Goal: Information Seeking & Learning: Learn about a topic

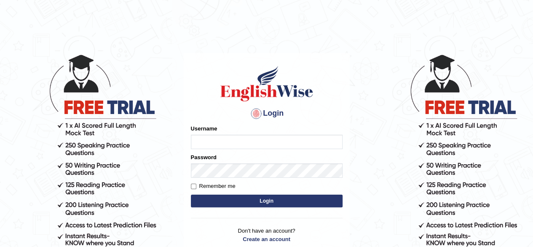
type input "Shamim"
click at [244, 199] on button "Login" at bounding box center [267, 200] width 152 height 13
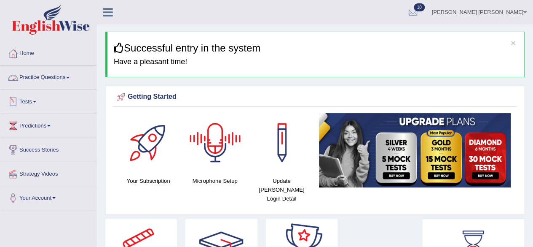
click at [73, 77] on link "Practice Questions" at bounding box center [48, 76] width 96 height 21
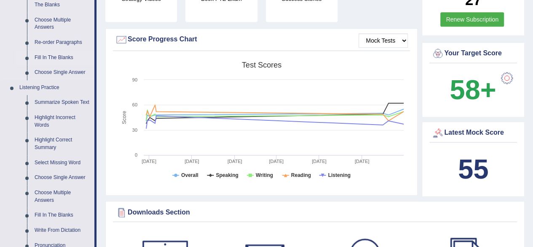
scroll to position [337, 0]
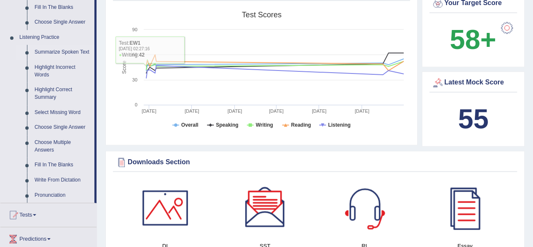
click at [62, 50] on link "Summarize Spoken Text" at bounding box center [63, 52] width 64 height 15
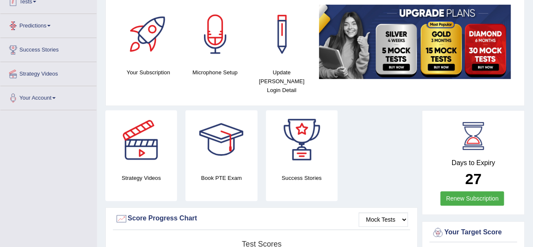
scroll to position [170, 0]
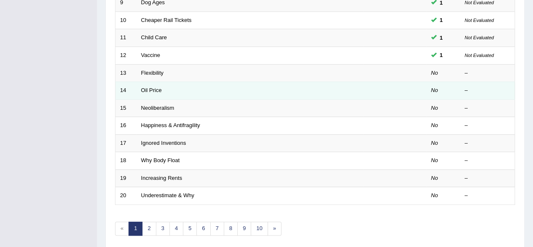
scroll to position [295, 0]
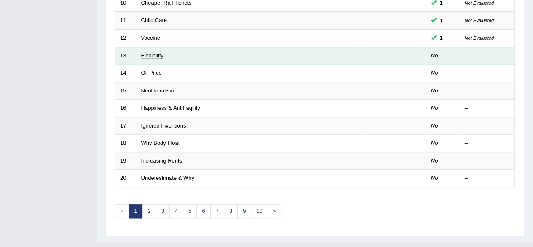
click at [157, 52] on link "Flexibility" at bounding box center [152, 55] width 22 height 6
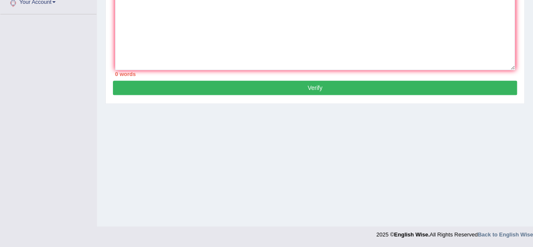
scroll to position [111, 0]
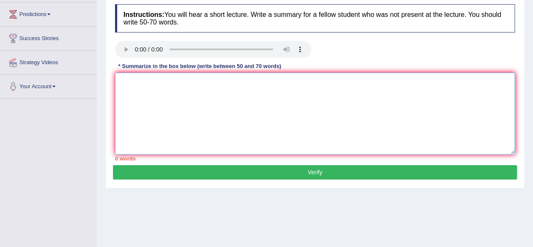
click at [220, 91] on textarea at bounding box center [315, 114] width 400 height 82
click at [240, 86] on textarea "The given lecture was on various categories." at bounding box center [315, 114] width 400 height 82
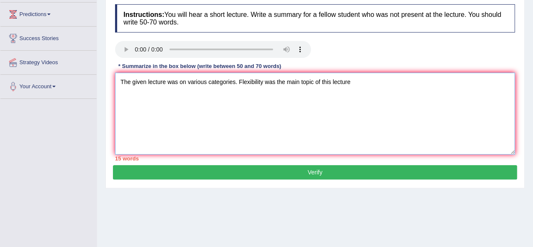
click at [352, 81] on textarea "The given lecture was on various categories. Flexibility was the main topic of …" at bounding box center [315, 114] width 400 height 82
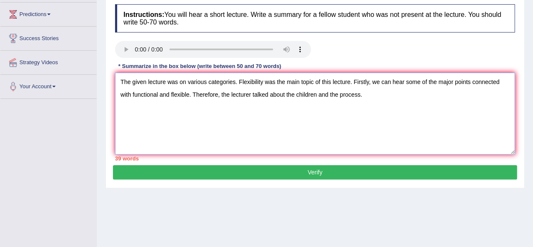
click at [371, 98] on textarea "The given lecture was on various categories. Flexibility was the main topic of …" at bounding box center [315, 114] width 400 height 82
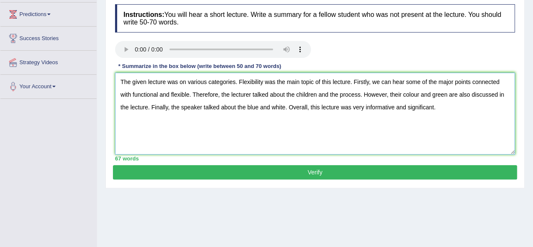
type textarea "The given lecture was on various categories. Flexibility was the main topic of …"
click at [355, 169] on button "Verify" at bounding box center [315, 172] width 404 height 14
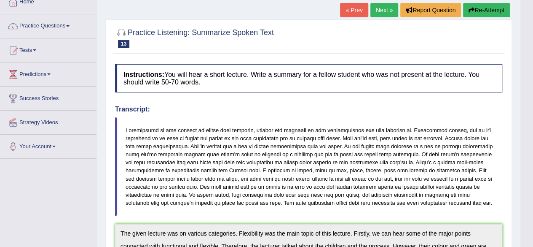
scroll to position [39, 0]
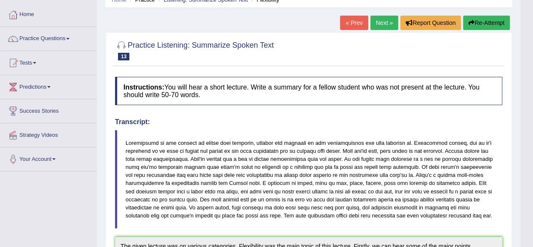
click at [385, 21] on link "Next »" at bounding box center [385, 23] width 28 height 14
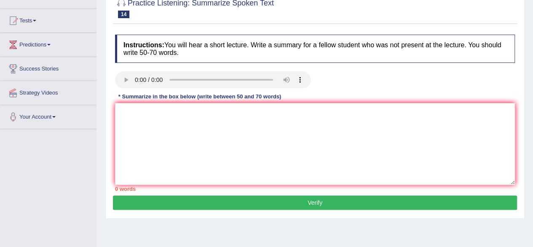
scroll to position [42, 0]
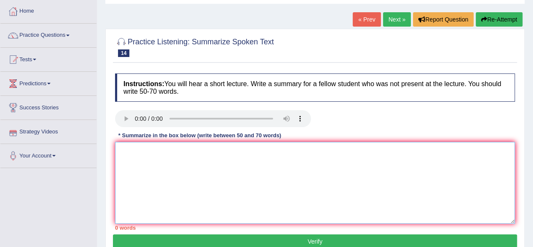
click at [147, 153] on textarea at bounding box center [315, 183] width 400 height 82
click at [178, 153] on textarea "The given lecture was various categorious" at bounding box center [315, 183] width 400 height 82
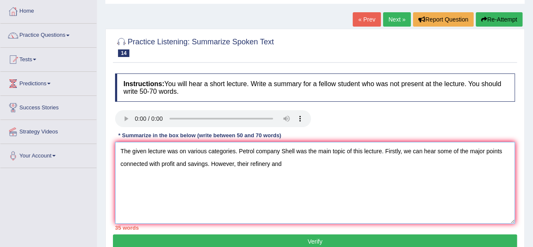
click at [287, 166] on textarea "The given lecture was on various categories. Petrol company Shell was the main …" at bounding box center [315, 183] width 400 height 82
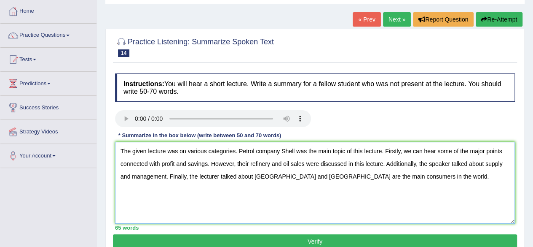
click at [407, 176] on textarea "The given lecture was on various categories. Petrol company Shell was the main …" at bounding box center [315, 183] width 400 height 82
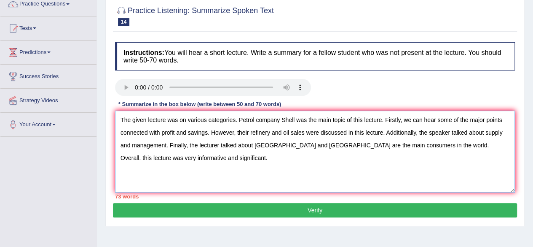
scroll to position [84, 0]
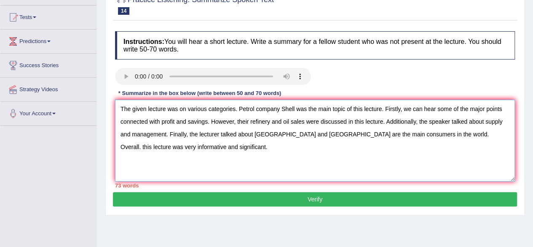
drag, startPoint x: 403, startPoint y: 135, endPoint x: 169, endPoint y: 134, distance: 233.5
click at [169, 134] on textarea "The given lecture was on various categories. Petrol company Shell was the main …" at bounding box center [315, 140] width 400 height 82
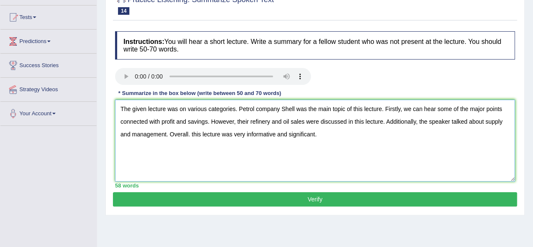
type textarea "The given lecture was on various categories. Petrol company Shell was the main …"
click at [324, 199] on button "Verify" at bounding box center [315, 199] width 404 height 14
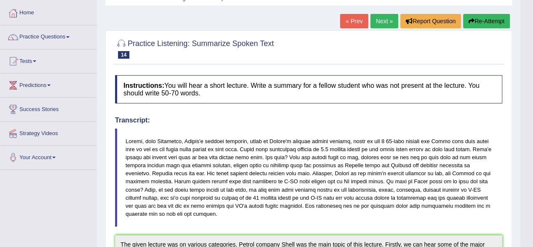
scroll to position [0, 0]
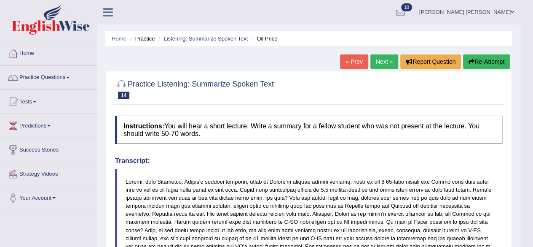
click at [385, 59] on link "Next »" at bounding box center [385, 61] width 28 height 14
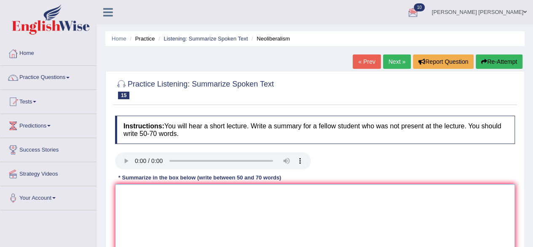
click at [164, 191] on textarea at bounding box center [315, 225] width 400 height 82
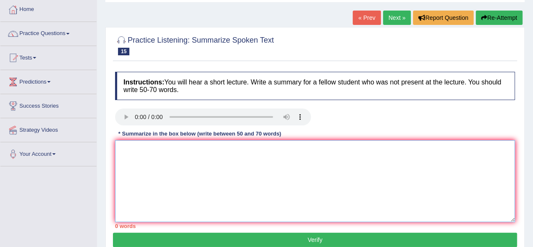
scroll to position [84, 0]
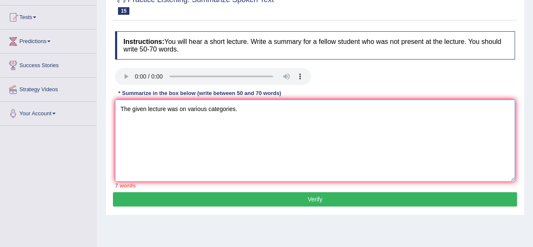
type textarea "The given lecture was on various categories. e"
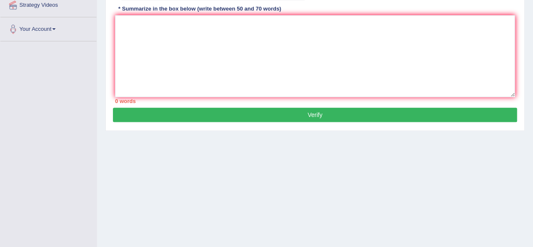
scroll to position [84, 0]
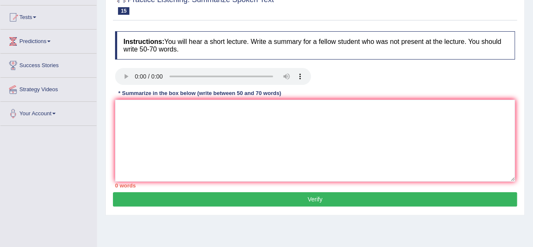
click at [189, 89] on div "* Summarize in the box below (write between 50 and 70 words)" at bounding box center [199, 93] width 169 height 8
click at [188, 113] on textarea at bounding box center [315, 140] width 400 height 82
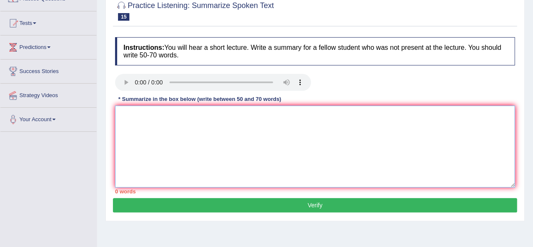
scroll to position [126, 0]
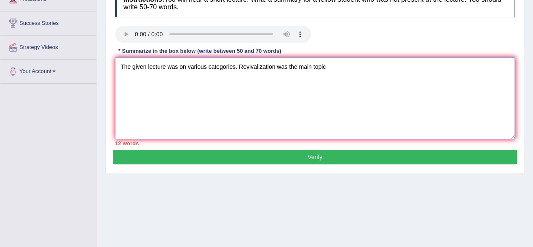
click at [330, 70] on textarea "The given lecture was on various categories. Revivalization was the main topic" at bounding box center [315, 98] width 400 height 82
click at [469, 69] on textarea "The given lecture was on various categories. Revivalization was the main topic …" at bounding box center [315, 98] width 400 height 82
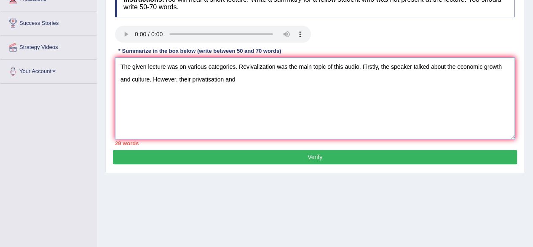
click at [242, 83] on textarea "The given lecture was on various categories. Revivalization was the main topic …" at bounding box center [315, 98] width 400 height 82
click at [367, 82] on textarea "The given lecture was on various categories. Revivalization was the main topic …" at bounding box center [315, 98] width 400 height 82
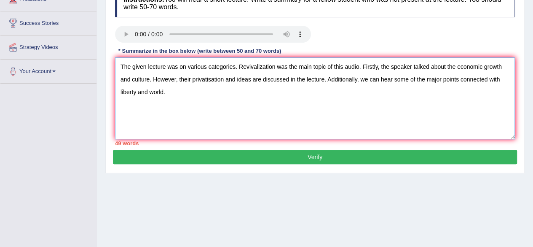
click at [149, 91] on textarea "The given lecture was on various categories. Revivalization was the main topic …" at bounding box center [315, 98] width 400 height 82
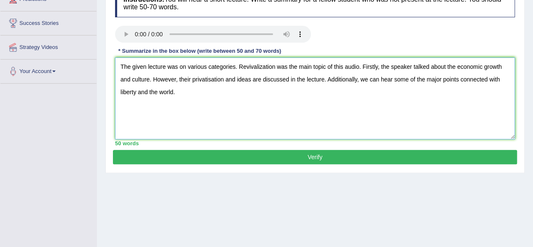
click at [192, 93] on textarea "The given lecture was on various categories. Revivalization was the main topic …" at bounding box center [315, 98] width 400 height 82
drag, startPoint x: 136, startPoint y: 92, endPoint x: 140, endPoint y: 93, distance: 4.7
click at [136, 92] on textarea "The given lecture was on various categories. Revivalization was the main topic …" at bounding box center [315, 98] width 400 height 82
click at [350, 98] on textarea "The given lecture was on various categories. Revivalization was the main topic …" at bounding box center [315, 98] width 400 height 82
type textarea "The given lecture was on various categories. Revivalization was the main topic …"
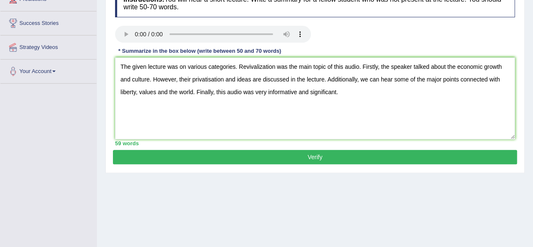
click at [349, 155] on button "Verify" at bounding box center [315, 157] width 404 height 14
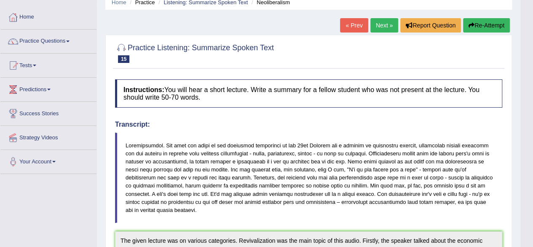
scroll to position [0, 0]
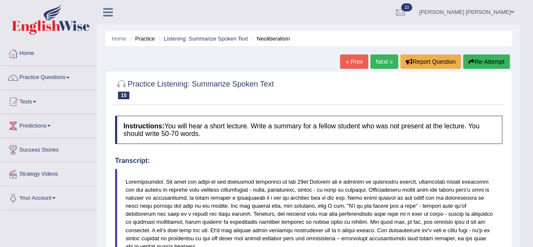
click at [385, 59] on link "Next »" at bounding box center [385, 61] width 28 height 14
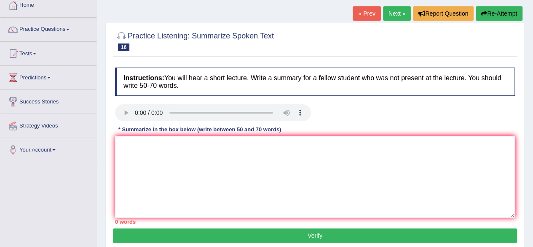
scroll to position [84, 0]
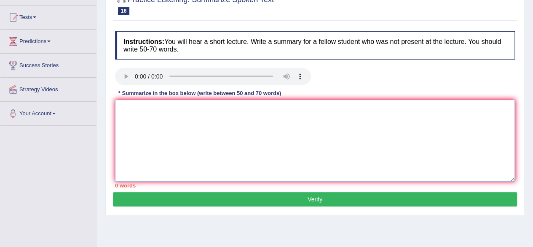
click at [182, 107] on textarea at bounding box center [315, 140] width 400 height 82
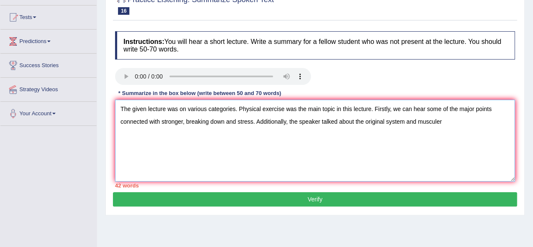
drag, startPoint x: 454, startPoint y: 129, endPoint x: 445, endPoint y: 128, distance: 9.3
click at [454, 128] on textarea "The given lecture was on various categories. Physical exercise was the main top…" at bounding box center [315, 140] width 400 height 82
click at [439, 124] on textarea "The given lecture was on various categories. Physical exercise was the main top…" at bounding box center [315, 140] width 400 height 82
click at [447, 125] on textarea "The given lecture was on various categories. Physical exercise was the main top…" at bounding box center [315, 140] width 400 height 82
click at [501, 124] on textarea "The given lecture was on various categories. Physical exercise was the main top…" at bounding box center [315, 140] width 400 height 82
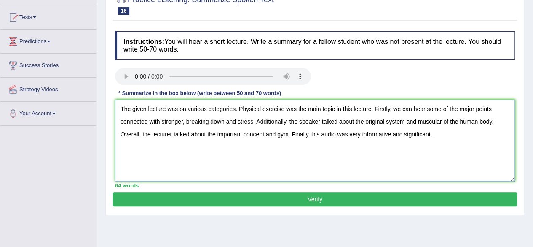
click at [309, 137] on textarea "The given lecture was on various categories. Physical exercise was the main top…" at bounding box center [315, 140] width 400 height 82
type textarea "The given lecture was on various categories. Physical exercise was the main top…"
click at [369, 197] on button "Verify" at bounding box center [315, 199] width 404 height 14
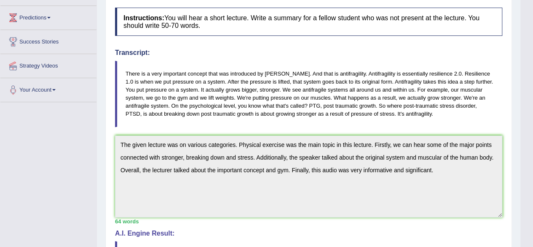
scroll to position [0, 0]
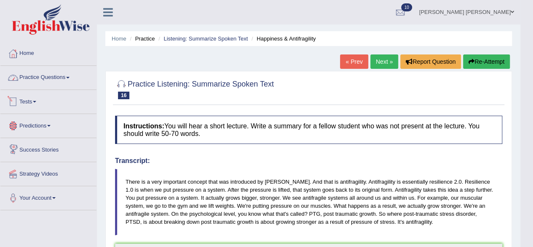
click at [71, 78] on link "Practice Questions" at bounding box center [48, 76] width 96 height 21
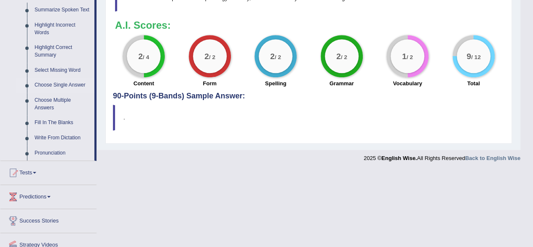
scroll to position [412, 0]
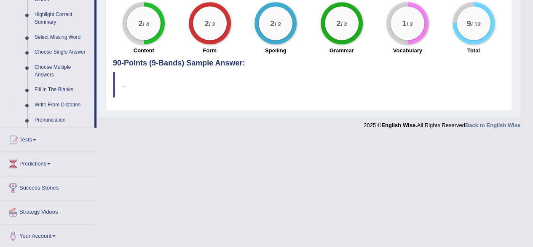
click at [64, 102] on link "Write From Dictation" at bounding box center [63, 104] width 64 height 15
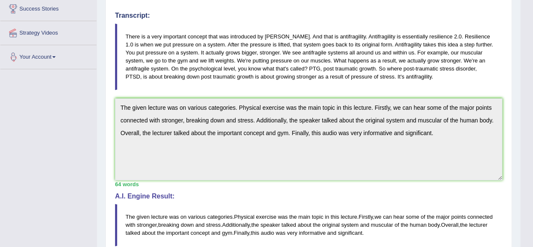
scroll to position [148, 0]
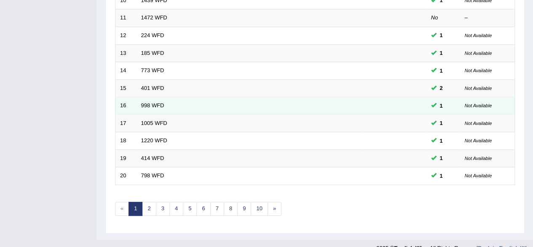
scroll to position [307, 0]
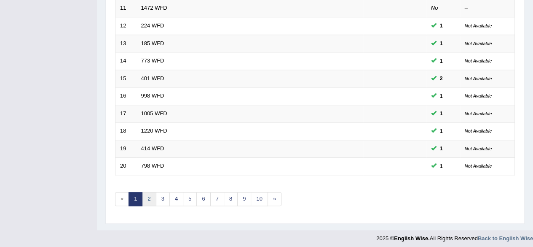
click at [150, 194] on link "2" at bounding box center [149, 199] width 14 height 14
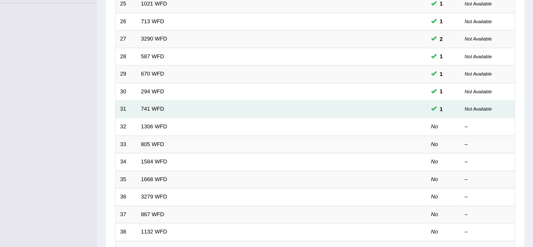
scroll to position [253, 0]
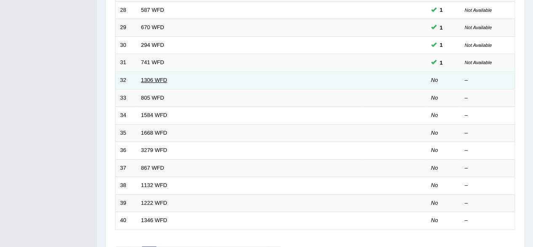
click at [160, 77] on link "1306 WFD" at bounding box center [154, 80] width 26 height 6
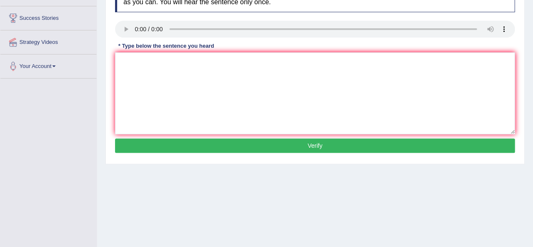
scroll to position [42, 0]
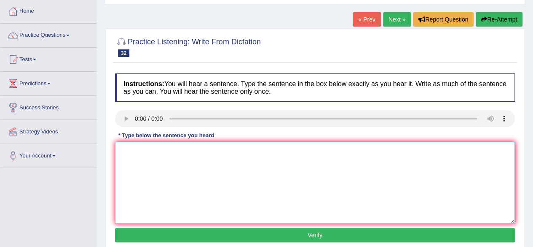
click at [216, 167] on textarea at bounding box center [315, 183] width 400 height 82
drag, startPoint x: 147, startPoint y: 150, endPoint x: 158, endPoint y: 152, distance: 11.0
click at [147, 150] on textarea "The court announcee the senten the jour see the judment." at bounding box center [315, 183] width 400 height 82
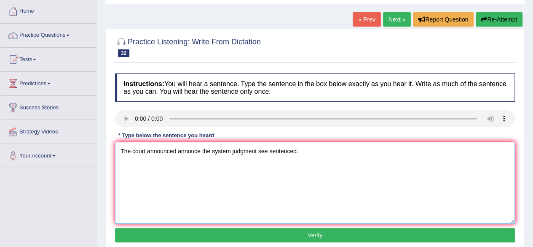
click at [231, 153] on textarea "The court announced annouce the system judgment see sentenced." at bounding box center [315, 183] width 400 height 82
type textarea "The court announced annouce the system judge is judgment see sentenced."
click at [308, 232] on button "Verify" at bounding box center [315, 235] width 400 height 14
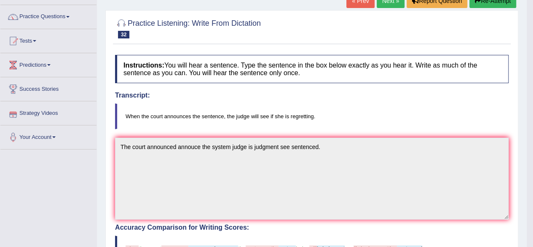
scroll to position [0, 0]
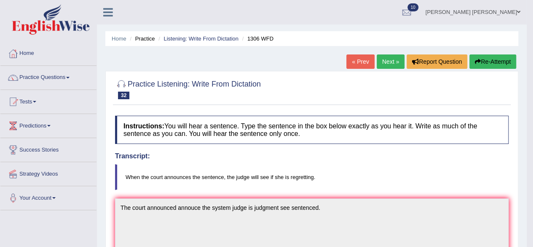
click at [390, 60] on link "Next »" at bounding box center [391, 61] width 28 height 14
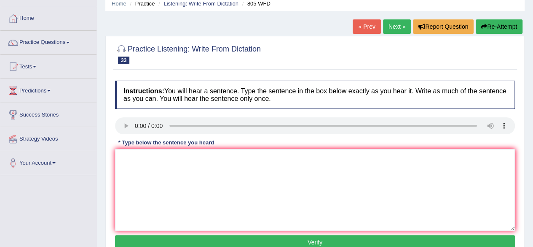
scroll to position [84, 0]
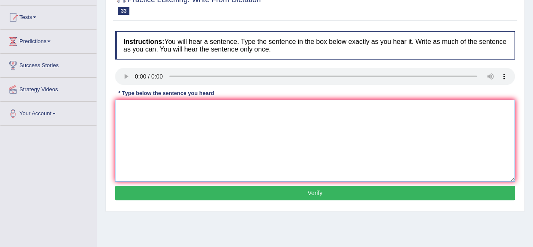
click at [153, 109] on textarea at bounding box center [315, 140] width 400 height 82
click at [119, 110] on textarea "facily are avaly for church" at bounding box center [315, 140] width 400 height 82
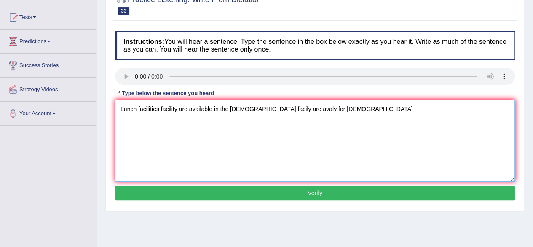
click at [248, 109] on textarea "Lunch facilities facility are available in the church facily are avaly for chur…" at bounding box center [315, 140] width 400 height 82
click at [218, 110] on textarea "Lunch facilities facility are available in the church. facily are avaly for chu…" at bounding box center [315, 140] width 400 height 82
drag, startPoint x: 263, startPoint y: 110, endPoint x: 329, endPoint y: 110, distance: 66.2
click at [329, 110] on textarea "Lunch facilities facility are available in for the church. facily are avaly for…" at bounding box center [315, 140] width 400 height 82
type textarea "Lunch facilities facility are available in for the church."
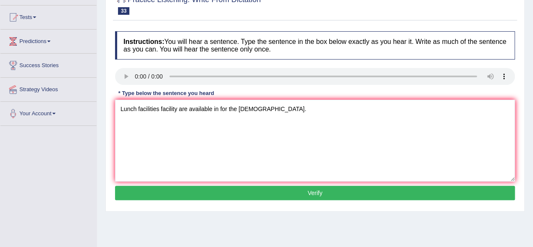
click at [304, 191] on button "Verify" at bounding box center [315, 192] width 400 height 14
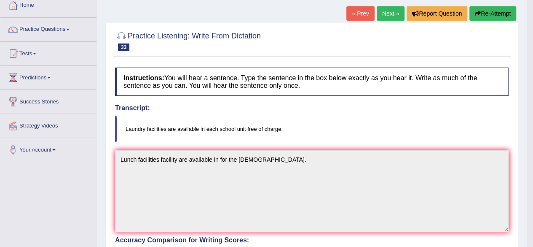
scroll to position [0, 0]
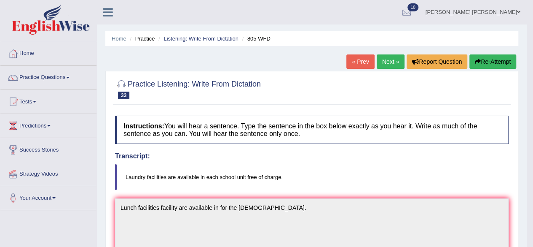
click at [390, 58] on link "Next »" at bounding box center [391, 61] width 28 height 14
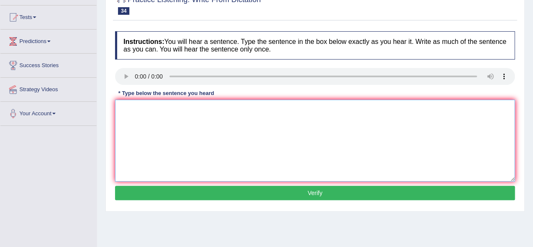
click at [187, 115] on textarea at bounding box center [315, 140] width 400 height 82
click at [287, 111] on textarea "You should return the books book in the library within the time." at bounding box center [315, 140] width 400 height 82
type textarea "You should return the books book in the library within the time."
click at [317, 187] on button "Verify" at bounding box center [315, 192] width 400 height 14
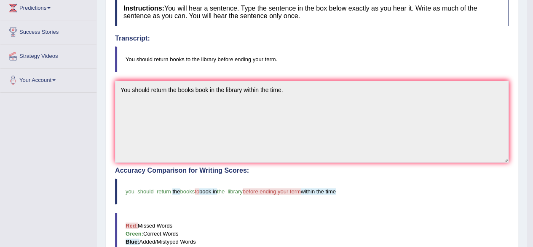
scroll to position [42, 0]
